Goal: Find specific page/section: Find specific page/section

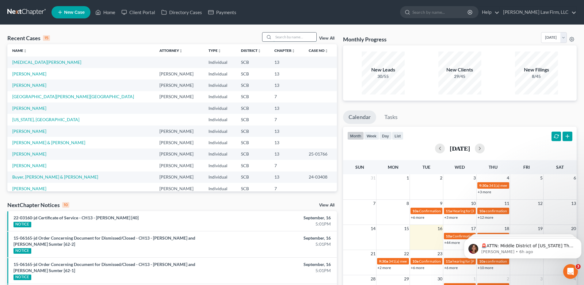
click at [294, 37] on input "search" at bounding box center [295, 37] width 43 height 9
type input "25-03622"
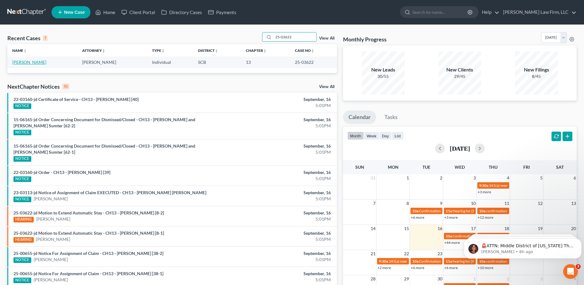
click at [39, 64] on link "[PERSON_NAME]" at bounding box center [29, 61] width 34 height 5
